Goal: Check status: Check status

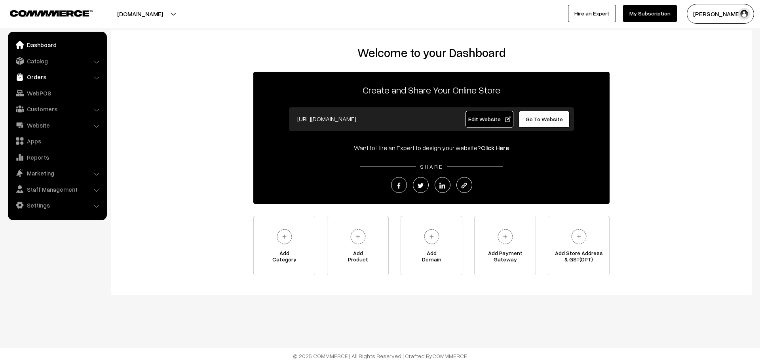
click at [25, 77] on link "Orders" at bounding box center [57, 77] width 94 height 14
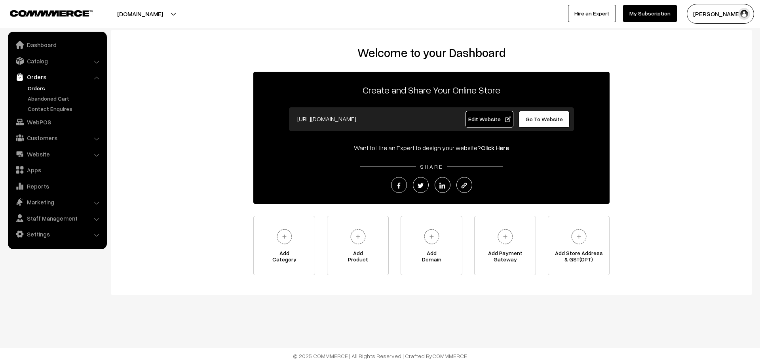
click at [35, 87] on link "Orders" at bounding box center [65, 88] width 78 height 8
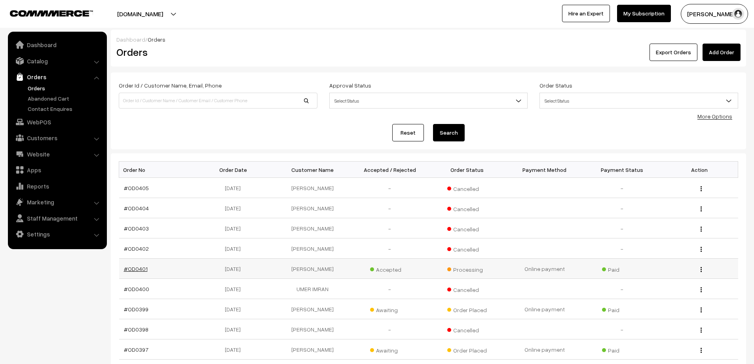
click at [132, 271] on link "#OD0401" at bounding box center [136, 268] width 24 height 7
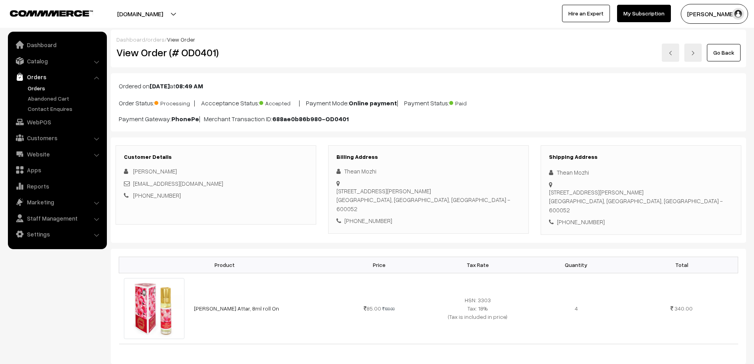
click at [39, 86] on link "Orders" at bounding box center [65, 88] width 78 height 8
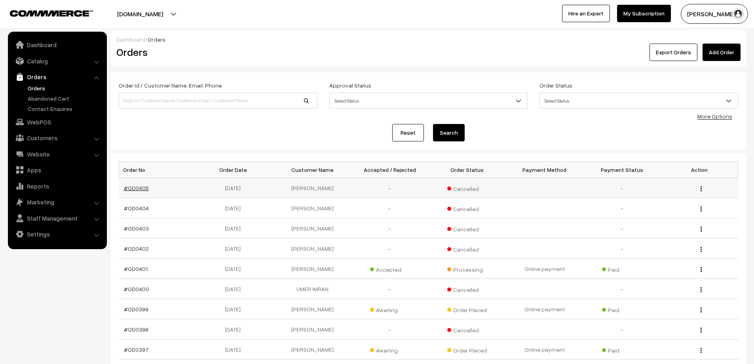
click at [143, 189] on link "#OD0405" at bounding box center [136, 187] width 25 height 7
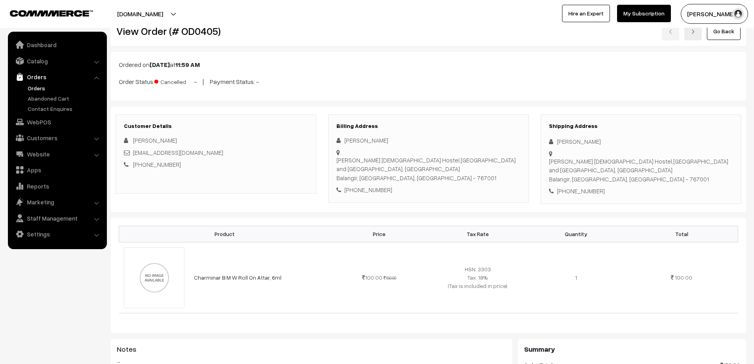
scroll to position [40, 0]
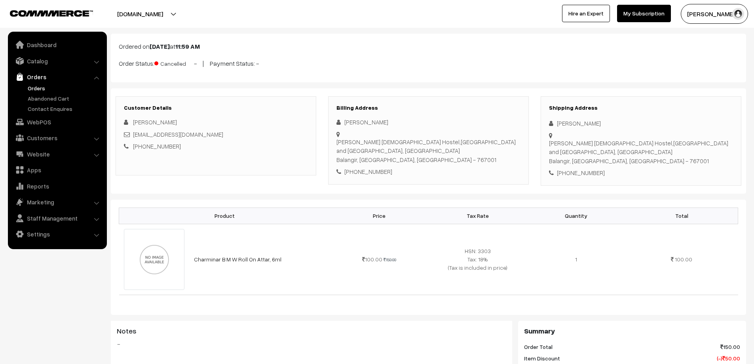
click at [36, 80] on link "Orders" at bounding box center [57, 77] width 94 height 14
click at [36, 85] on link "Orders" at bounding box center [65, 88] width 78 height 8
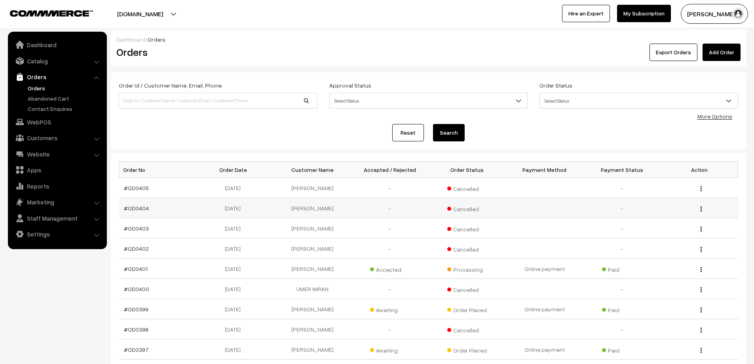
click at [132, 203] on td "#OD0404" at bounding box center [158, 208] width 78 height 20
click at [135, 211] on link "#OD0404" at bounding box center [136, 208] width 25 height 7
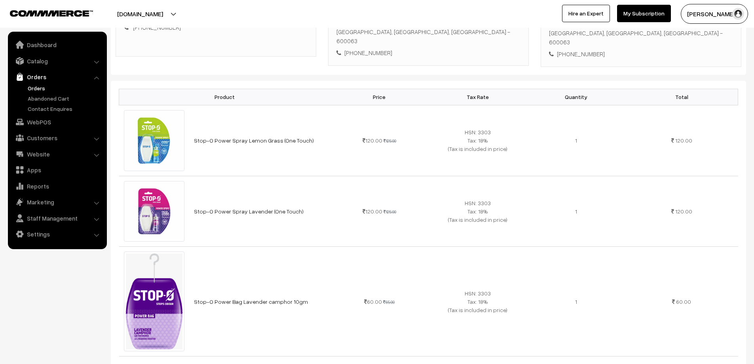
scroll to position [79, 0]
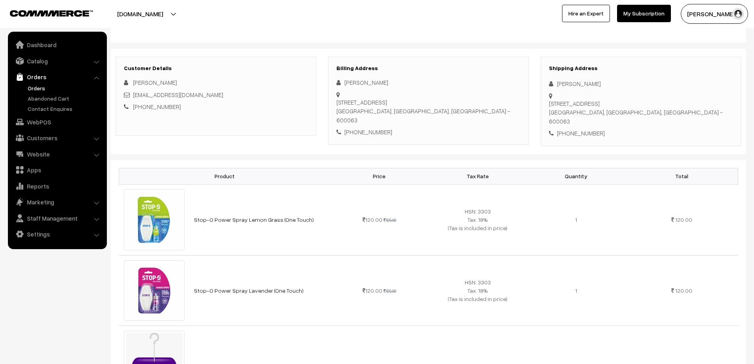
click at [41, 90] on link "Orders" at bounding box center [65, 88] width 78 height 8
